Goal: Information Seeking & Learning: Learn about a topic

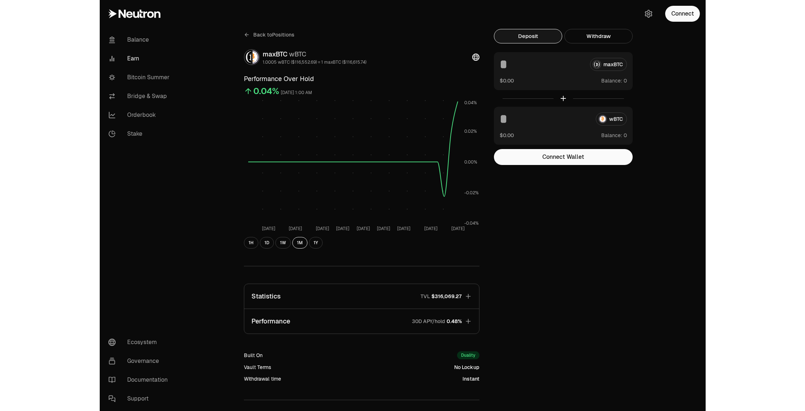
scroll to position [58, 0]
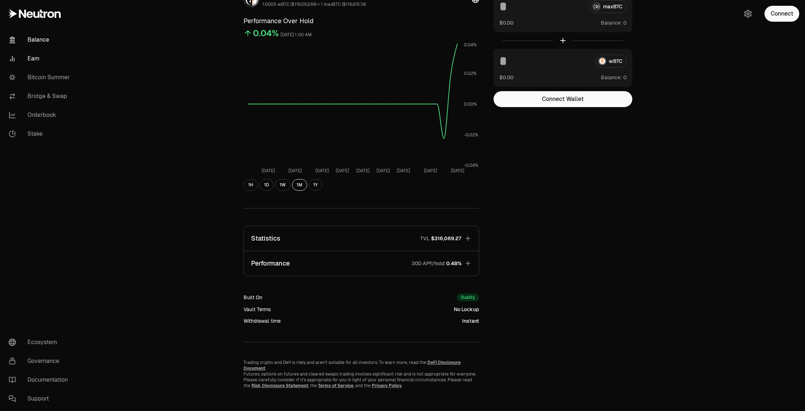
click at [46, 43] on link "Balance" at bounding box center [40, 39] width 75 height 19
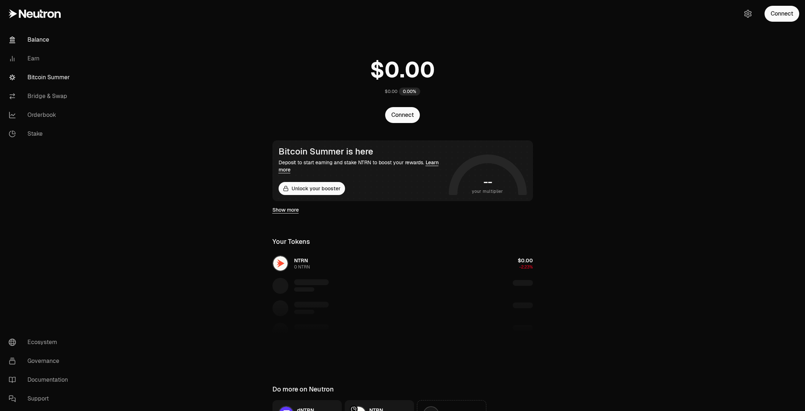
click at [38, 78] on link "Bitcoin Summer" at bounding box center [40, 77] width 75 height 19
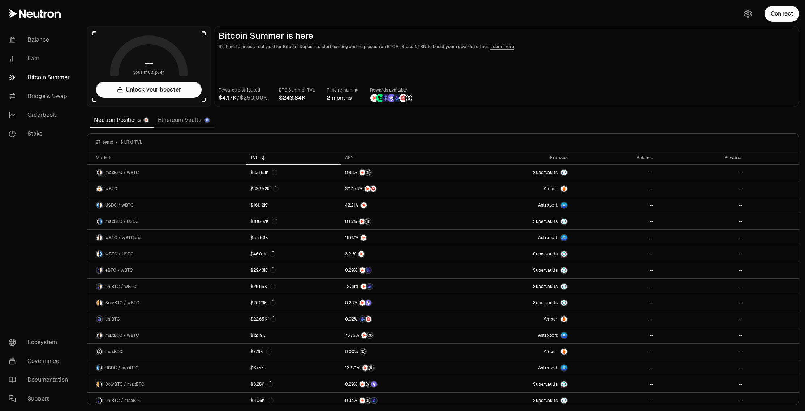
click at [766, 20] on div "Connect" at bounding box center [770, 13] width 69 height 27
click at [772, 17] on button "Connect" at bounding box center [782, 14] width 35 height 16
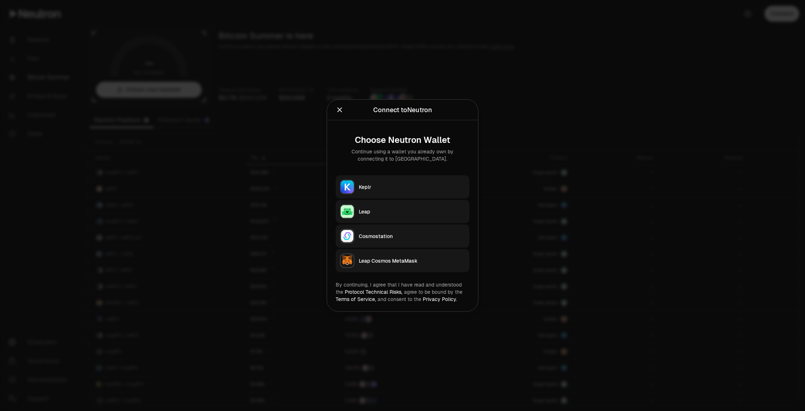
click at [428, 180] on button "Keplr" at bounding box center [403, 186] width 134 height 23
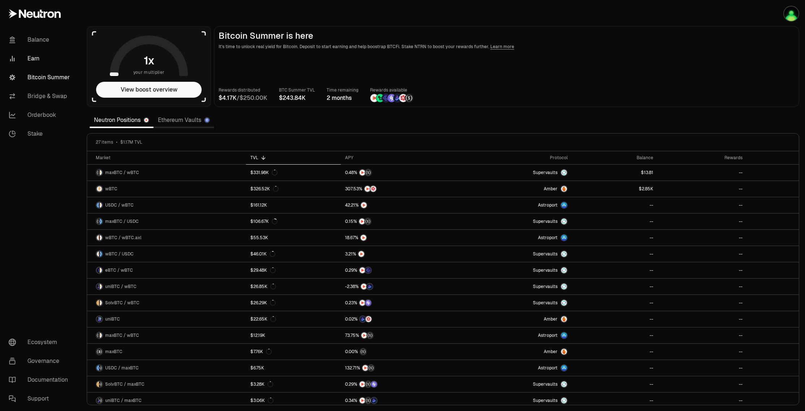
click at [33, 64] on link "Earn" at bounding box center [40, 58] width 75 height 19
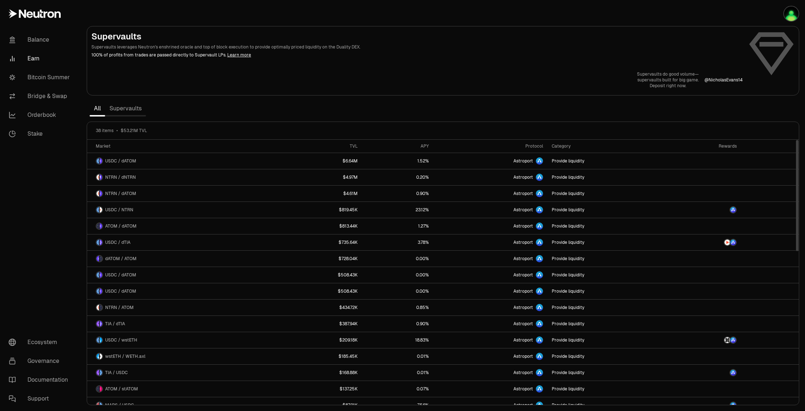
click at [735, 144] on div "Rewards" at bounding box center [703, 146] width 68 height 6
click at [731, 148] on div "Rewards" at bounding box center [703, 146] width 68 height 6
click at [357, 145] on div "TVL" at bounding box center [321, 146] width 73 height 6
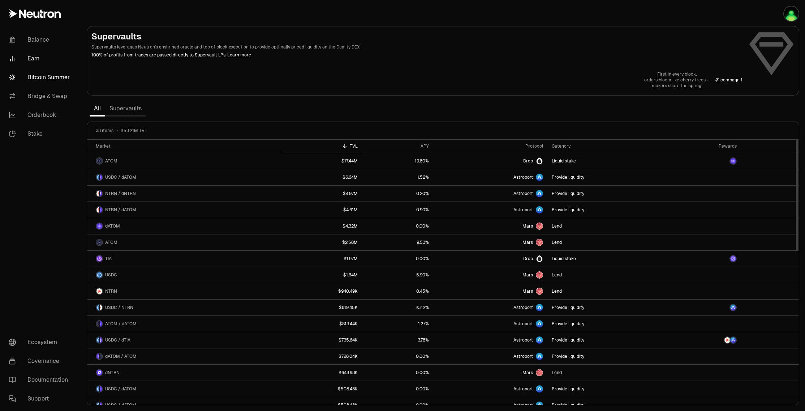
click at [44, 77] on link "Bitcoin Summer" at bounding box center [40, 77] width 75 height 19
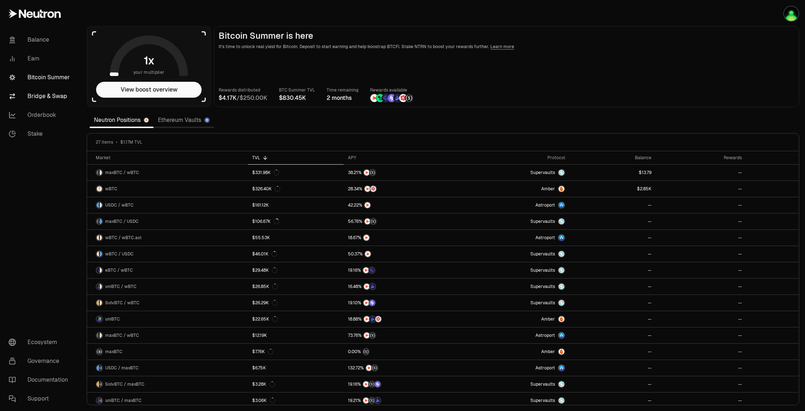
click at [47, 96] on link "Bridge & Swap" at bounding box center [40, 96] width 75 height 19
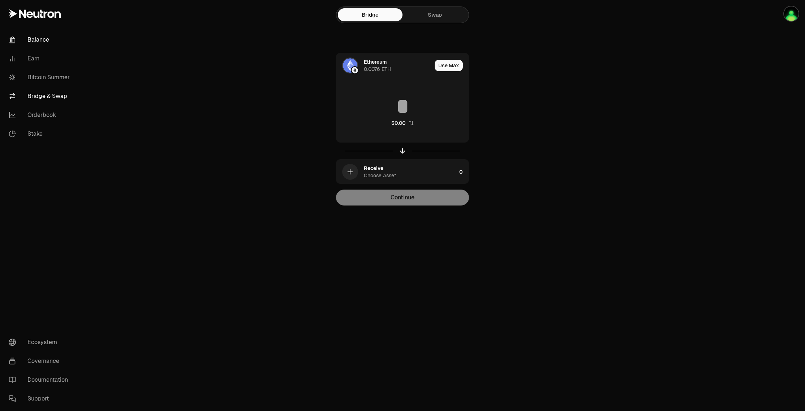
click at [36, 39] on link "Balance" at bounding box center [40, 39] width 75 height 19
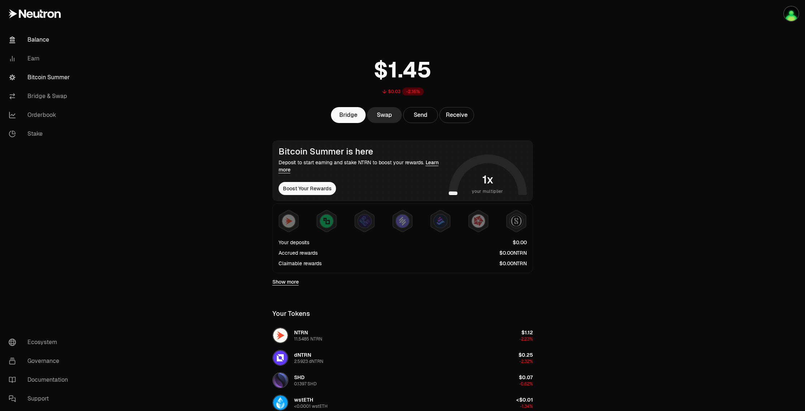
click at [49, 81] on link "Bitcoin Summer" at bounding box center [40, 77] width 75 height 19
